Goal: Register for event/course

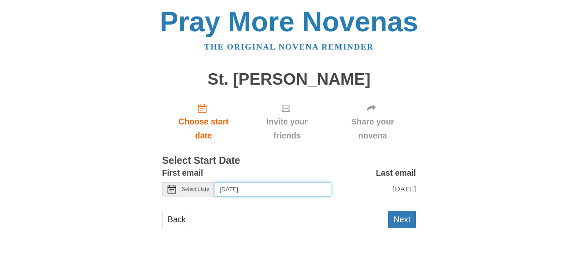
click at [222, 191] on input "[DATE]" at bounding box center [273, 189] width 117 height 14
click at [403, 222] on button "Next" at bounding box center [402, 219] width 28 height 17
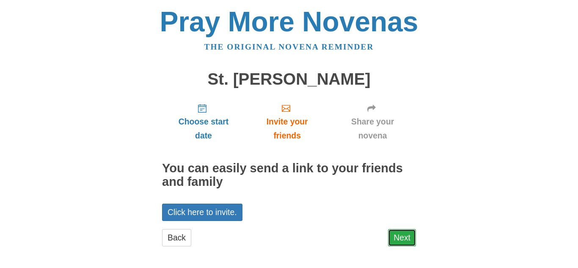
click at [393, 231] on link "Next" at bounding box center [402, 237] width 28 height 17
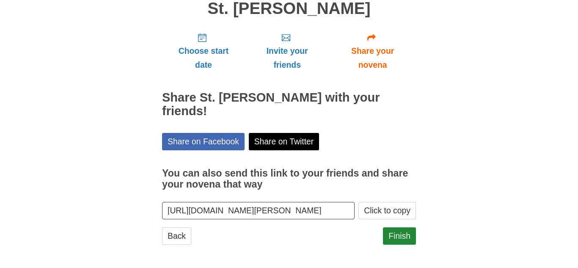
scroll to position [71, 0]
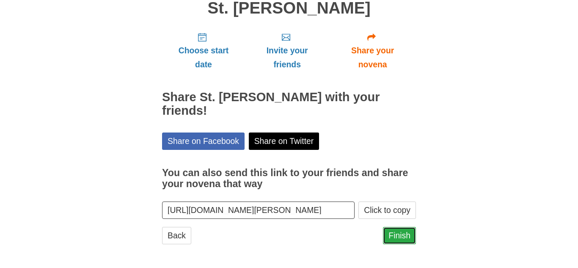
click at [391, 238] on link "Finish" at bounding box center [399, 235] width 33 height 17
